Goal: Information Seeking & Learning: Learn about a topic

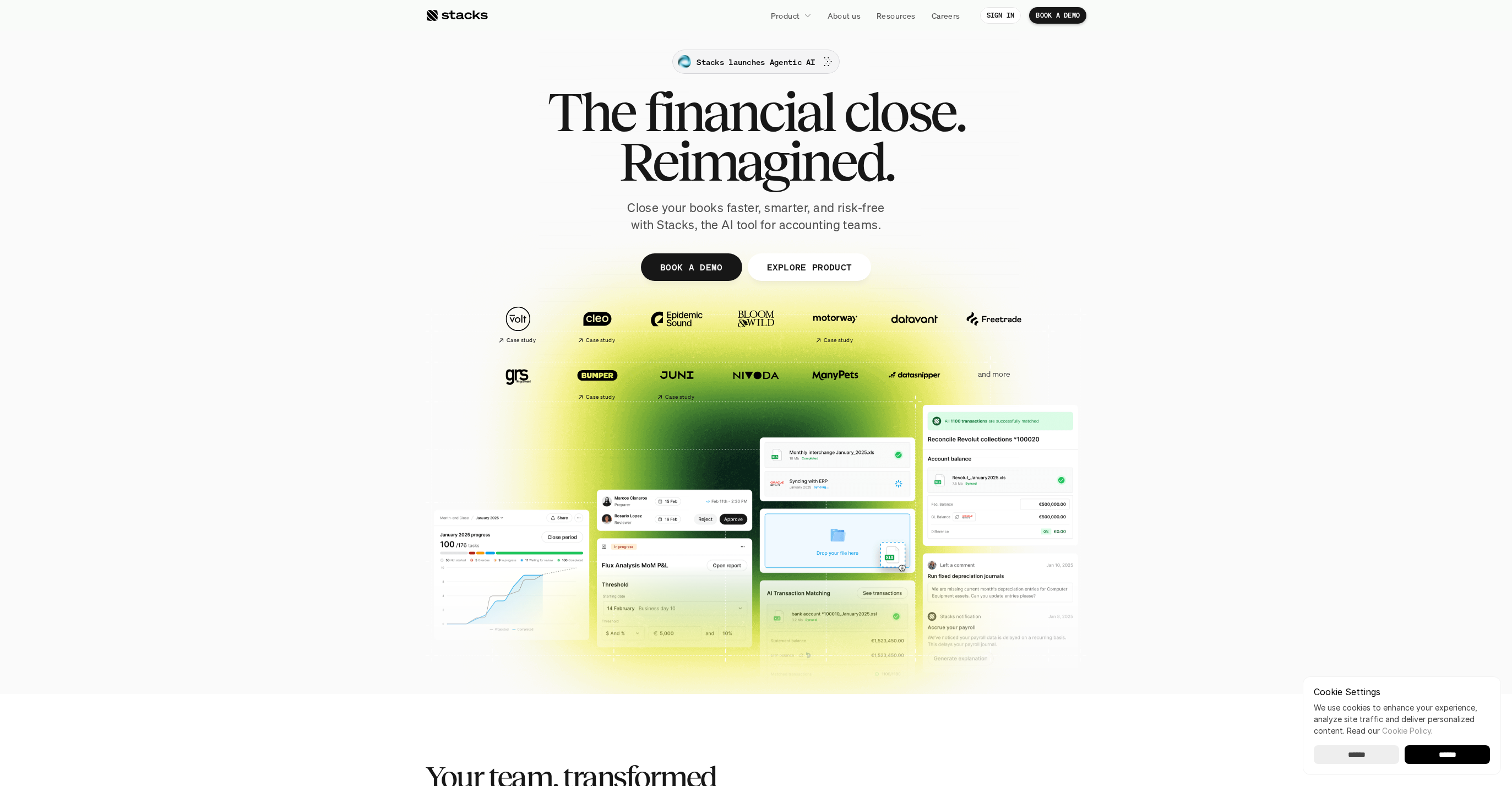
click at [785, 60] on p "Stacks launches Agentic AI" at bounding box center [756, 62] width 118 height 12
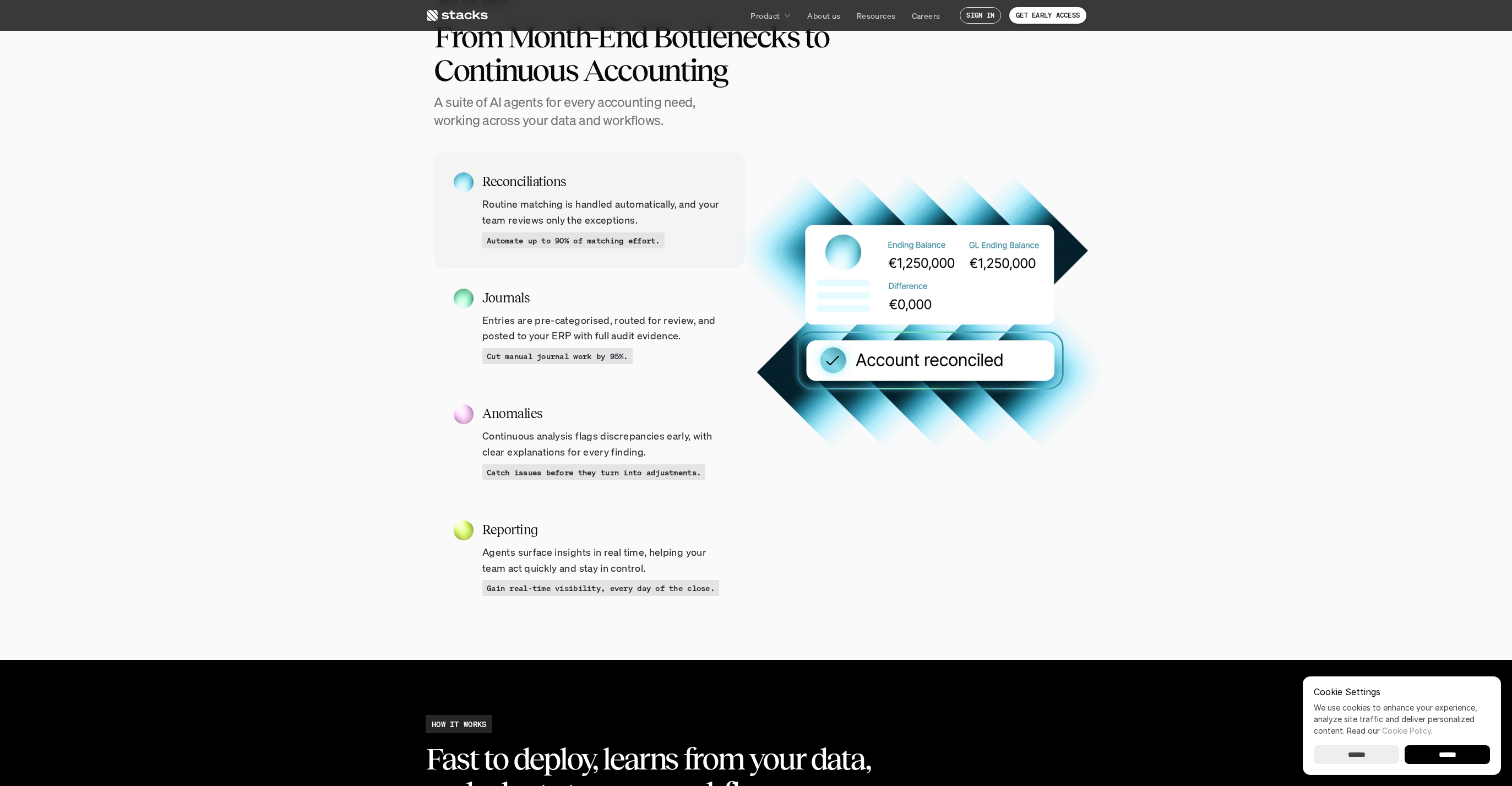
scroll to position [1324, 0]
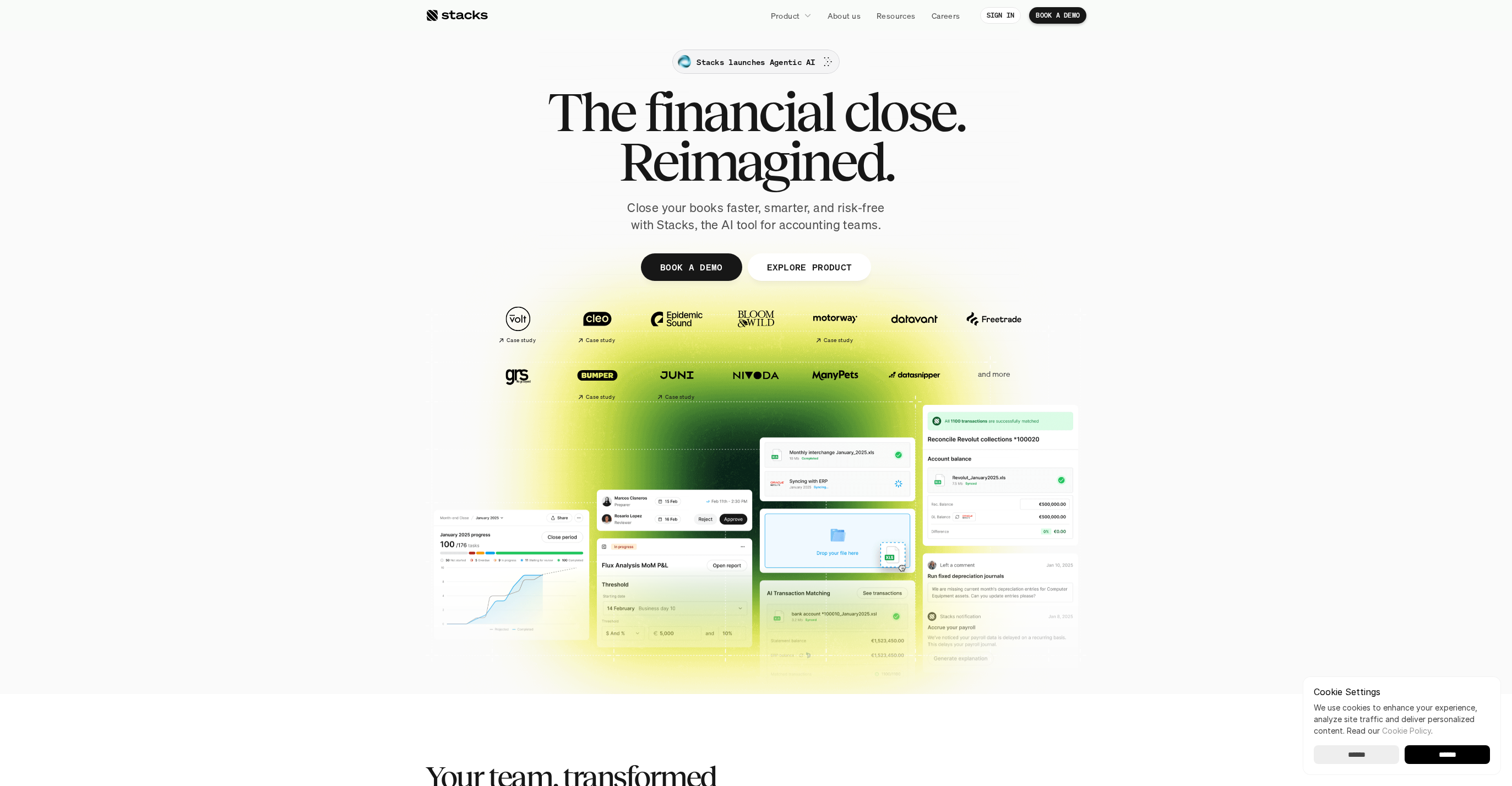
click at [756, 61] on p "Stacks launches Agentic AI" at bounding box center [756, 62] width 118 height 12
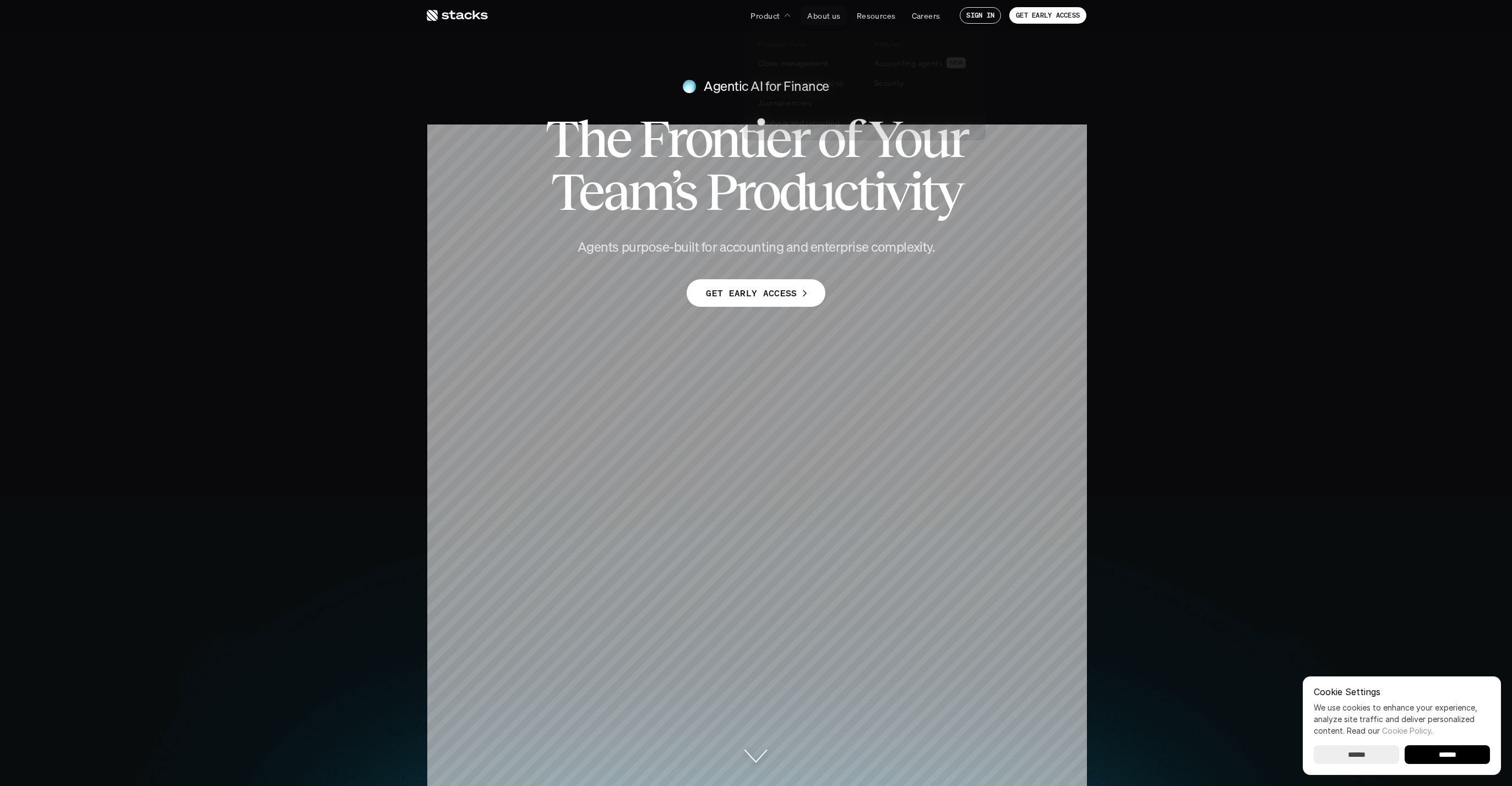
click at [777, 12] on p "Product" at bounding box center [765, 15] width 29 height 12
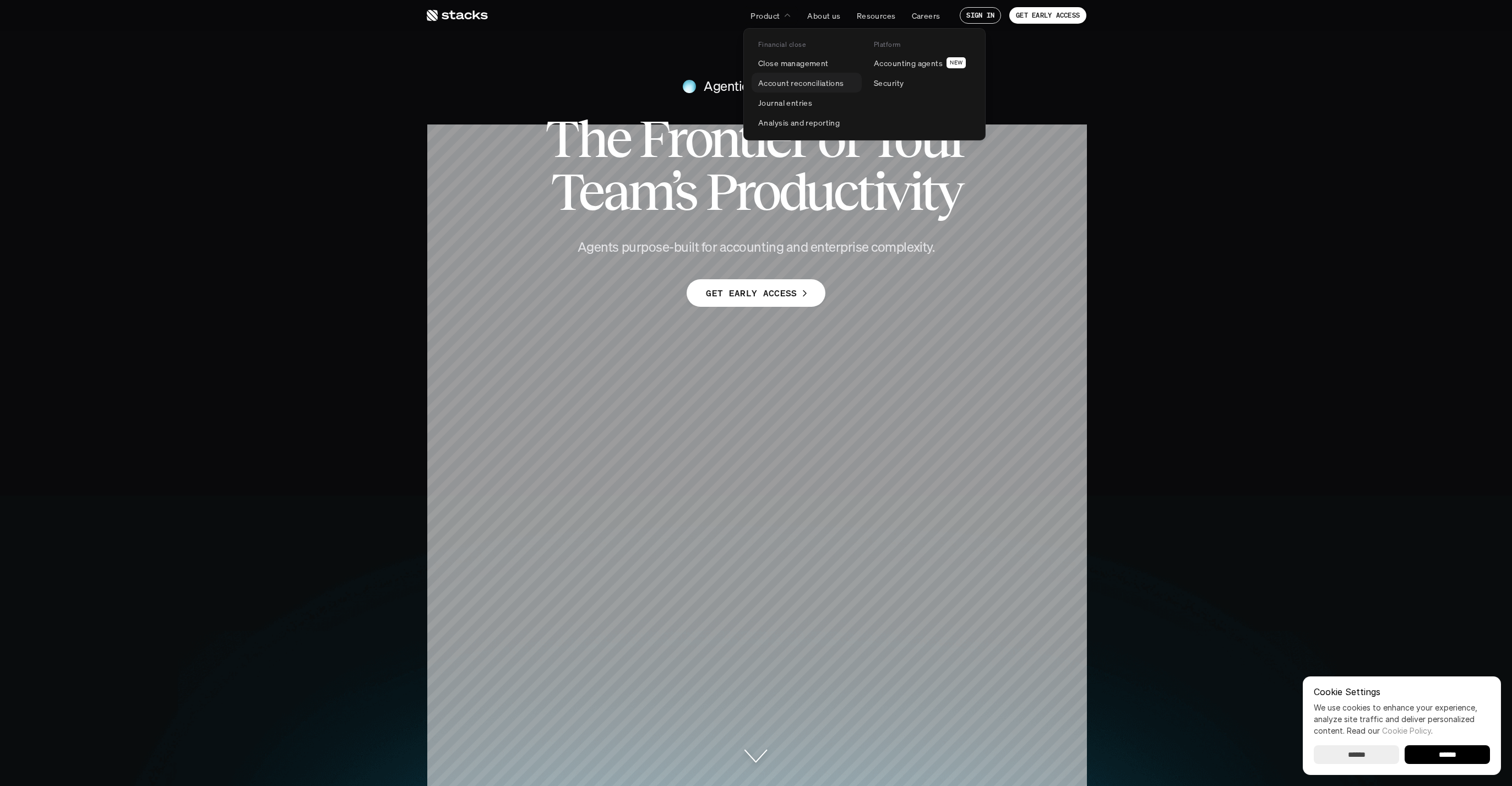
click at [791, 85] on p "Account reconciliations" at bounding box center [801, 82] width 86 height 12
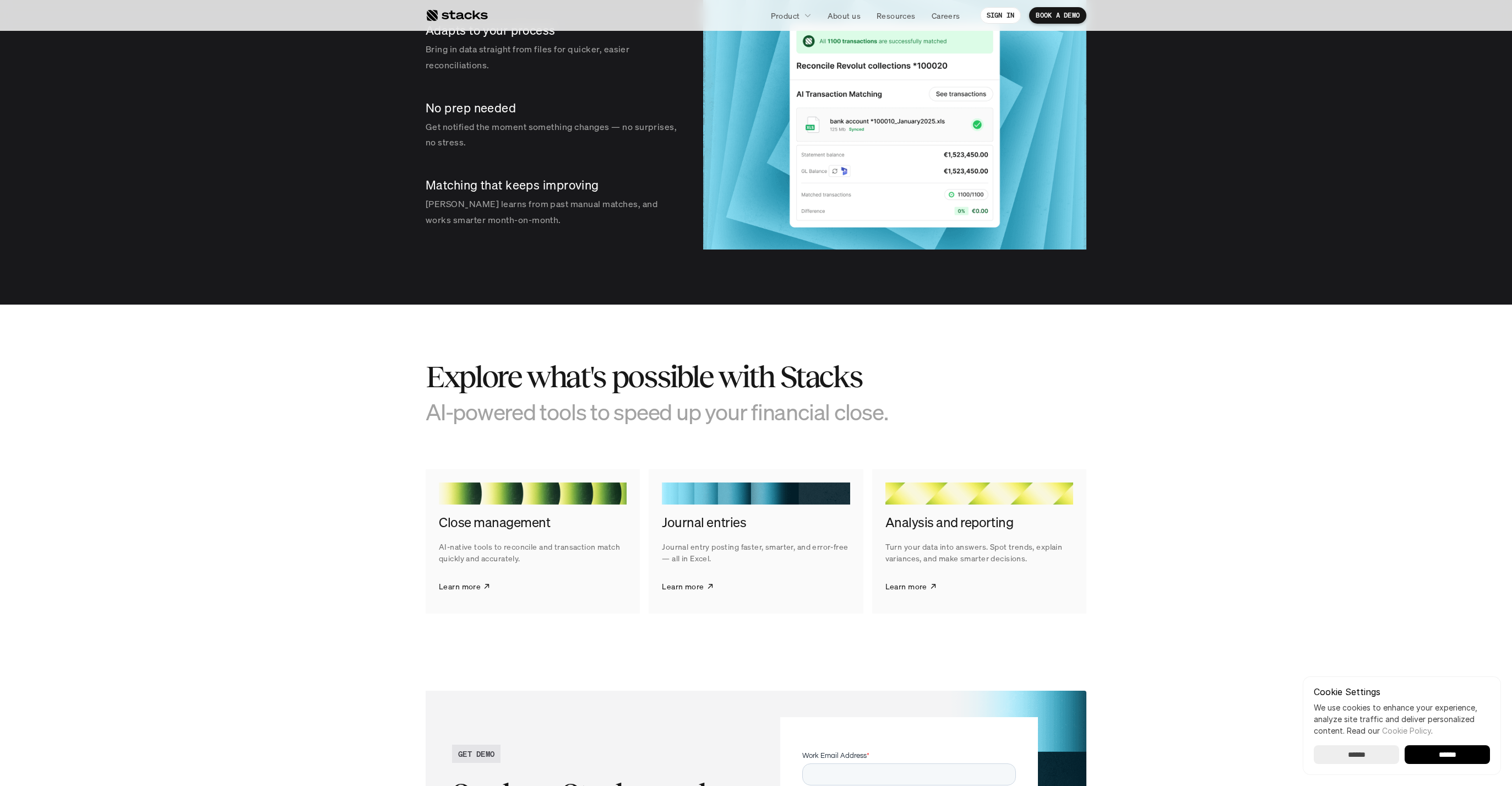
scroll to position [1929, 0]
